Goal: Information Seeking & Learning: Learn about a topic

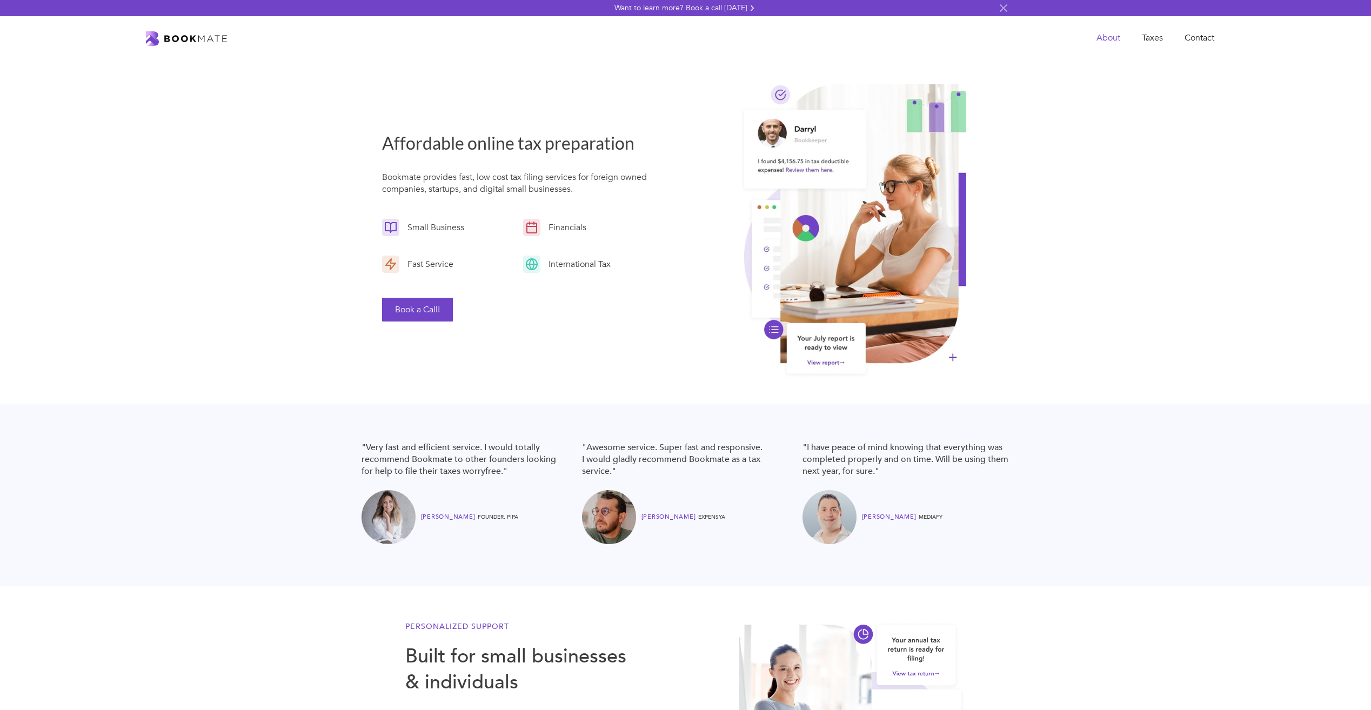
click at [1101, 36] on link "About" at bounding box center [1108, 38] width 45 height 22
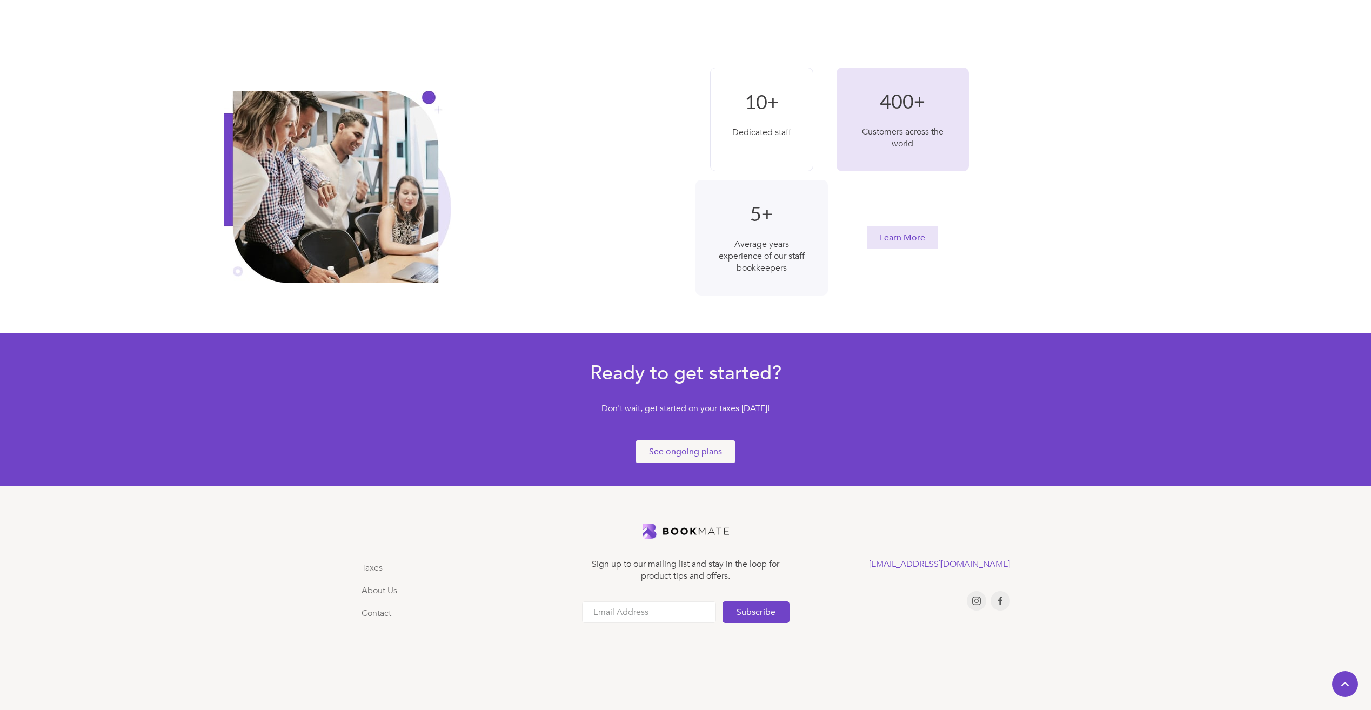
scroll to position [168, 0]
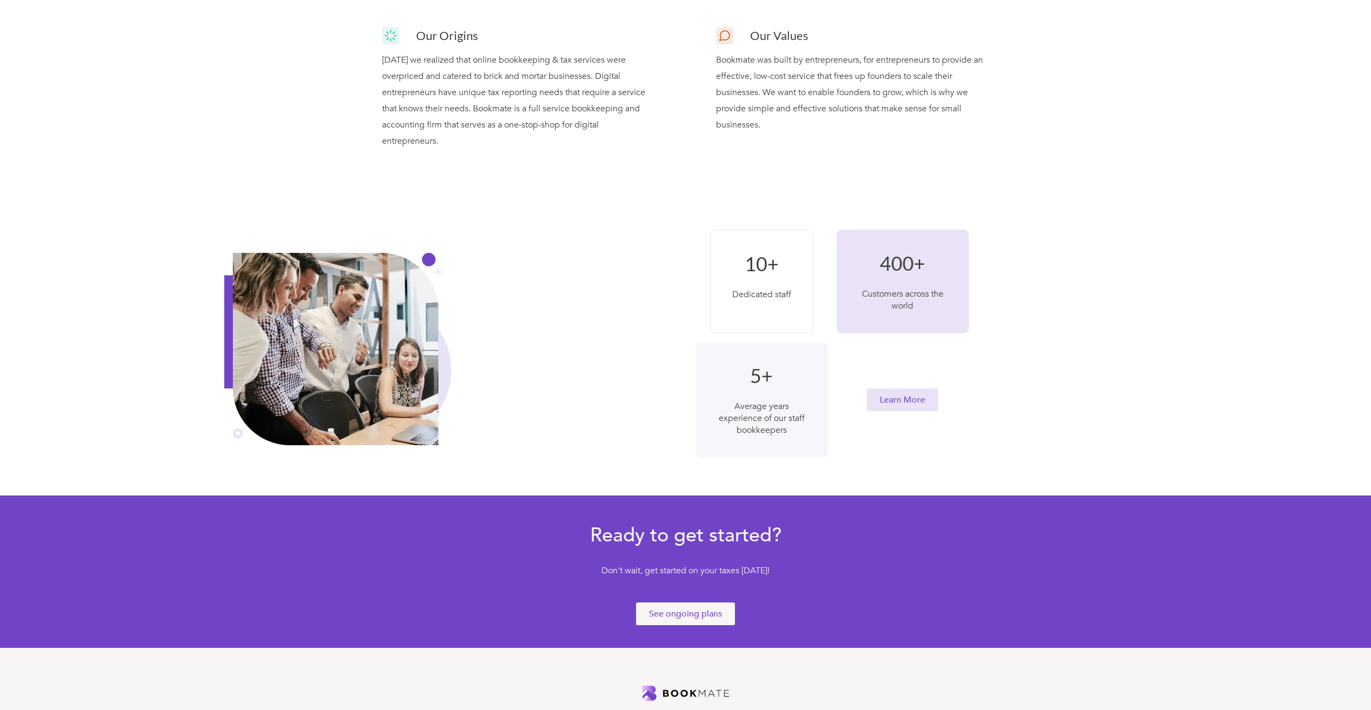
click at [741, 266] on h1 "10+" at bounding box center [761, 264] width 59 height 24
click at [754, 261] on h1 "10+" at bounding box center [761, 264] width 59 height 24
click at [912, 396] on link "Learn More" at bounding box center [902, 400] width 71 height 23
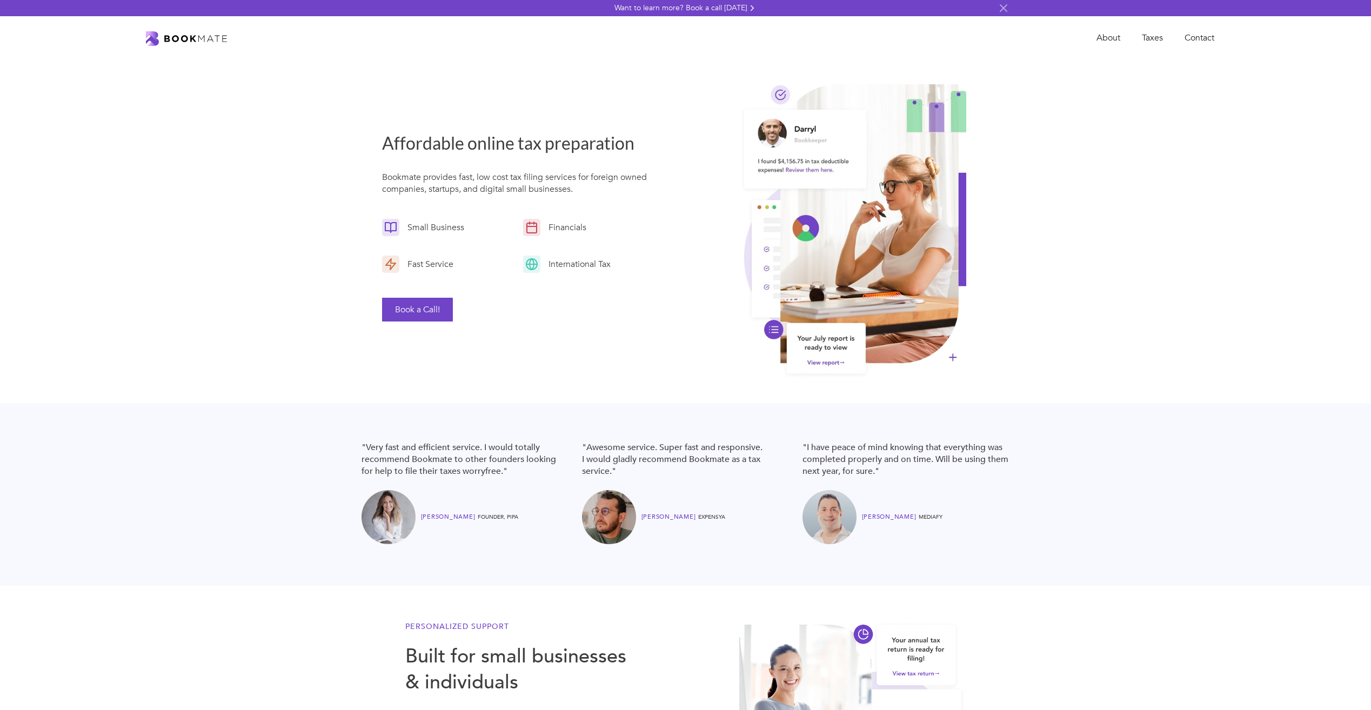
click at [191, 263] on div "Affordable online tax preparation Bookmate provides fast, low cost tax filing s…" at bounding box center [685, 232] width 1371 height 344
